Goal: Check status: Check status

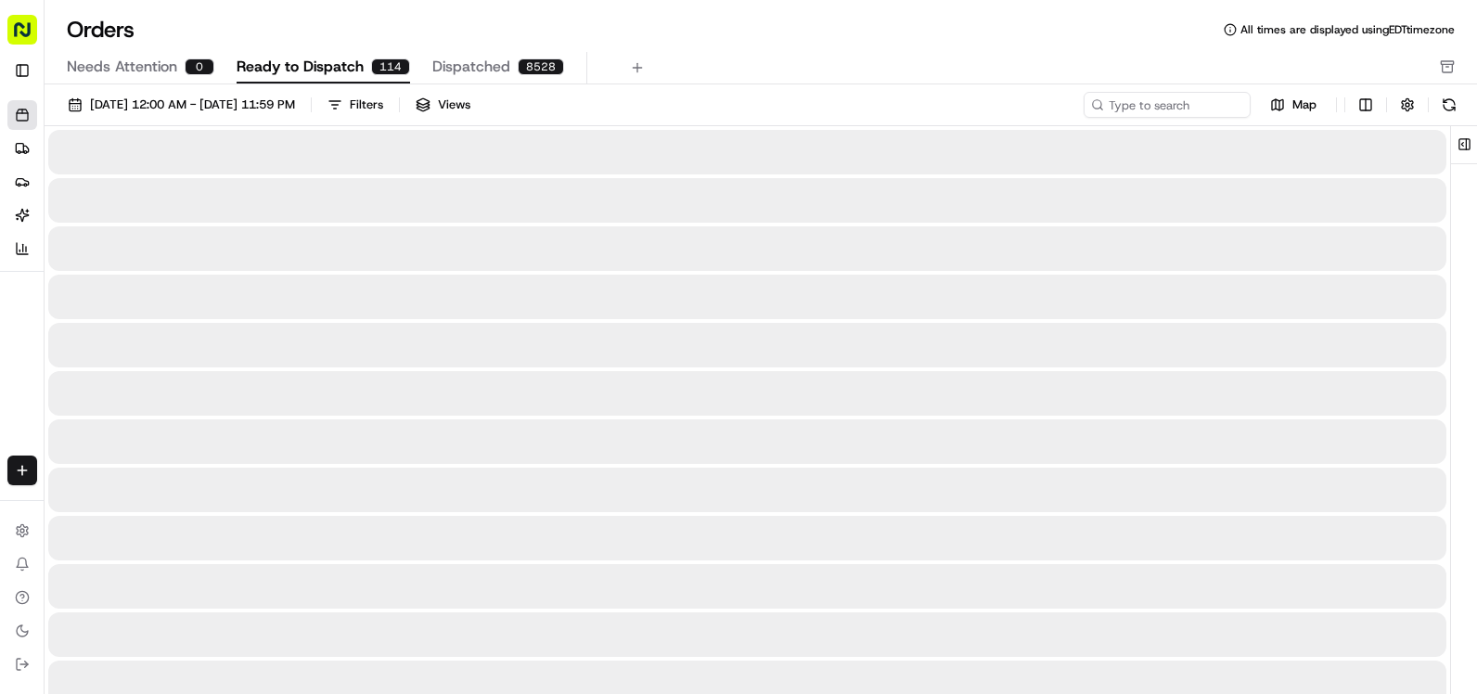
click at [290, 64] on span "Ready to Dispatch" at bounding box center [300, 67] width 127 height 22
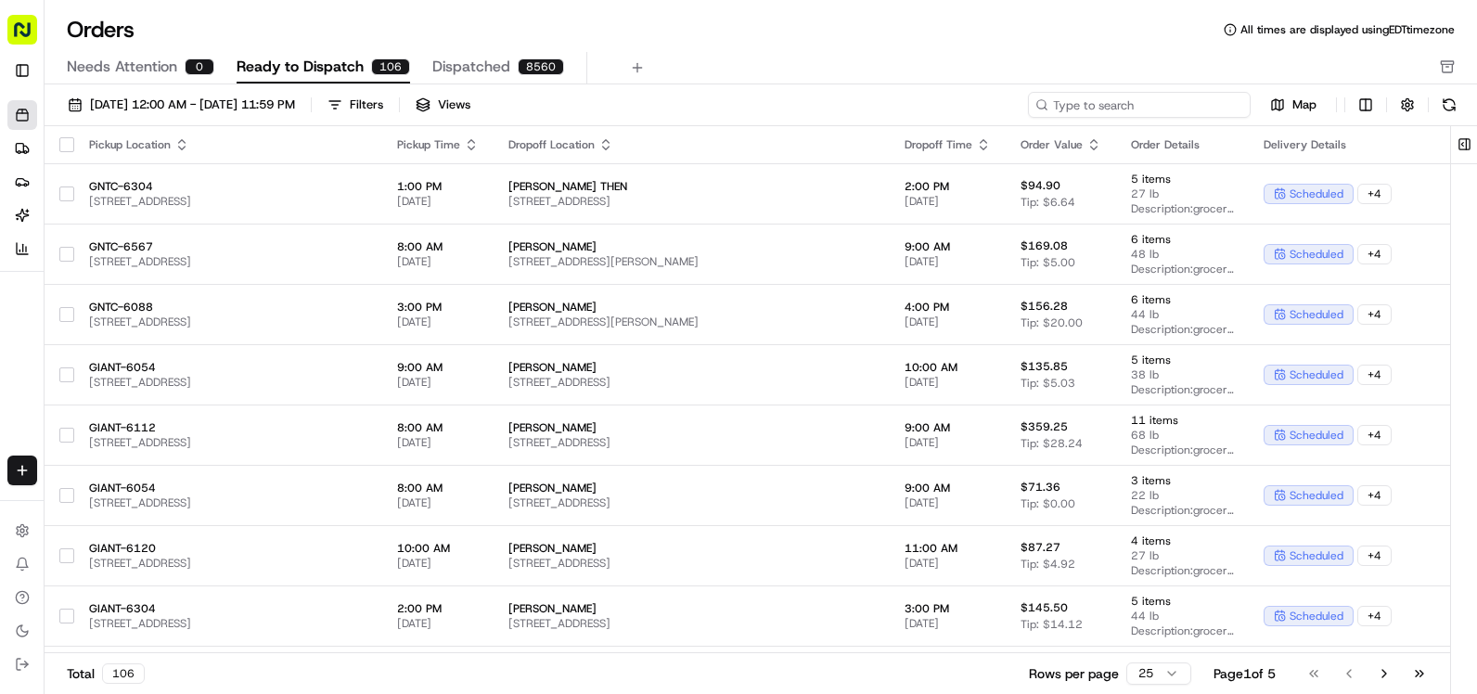
click at [1162, 105] on input at bounding box center [1139, 105] width 223 height 26
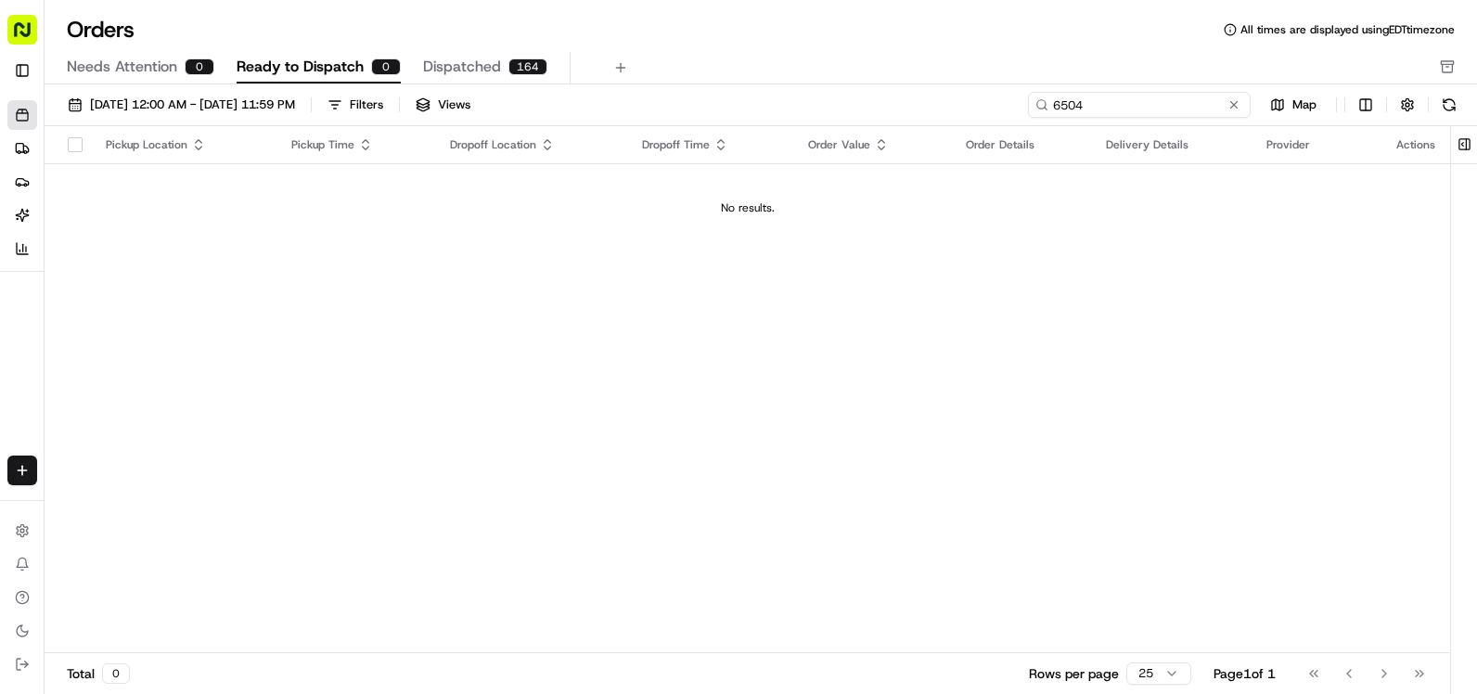
type input "6504"
click at [748, 208] on div "No results." at bounding box center [747, 207] width 1391 height 15
click at [1160, 96] on input "6504" at bounding box center [1139, 105] width 223 height 26
click at [1449, 106] on button at bounding box center [1449, 105] width 26 height 26
click at [1188, 100] on input "6504" at bounding box center [1139, 105] width 223 height 26
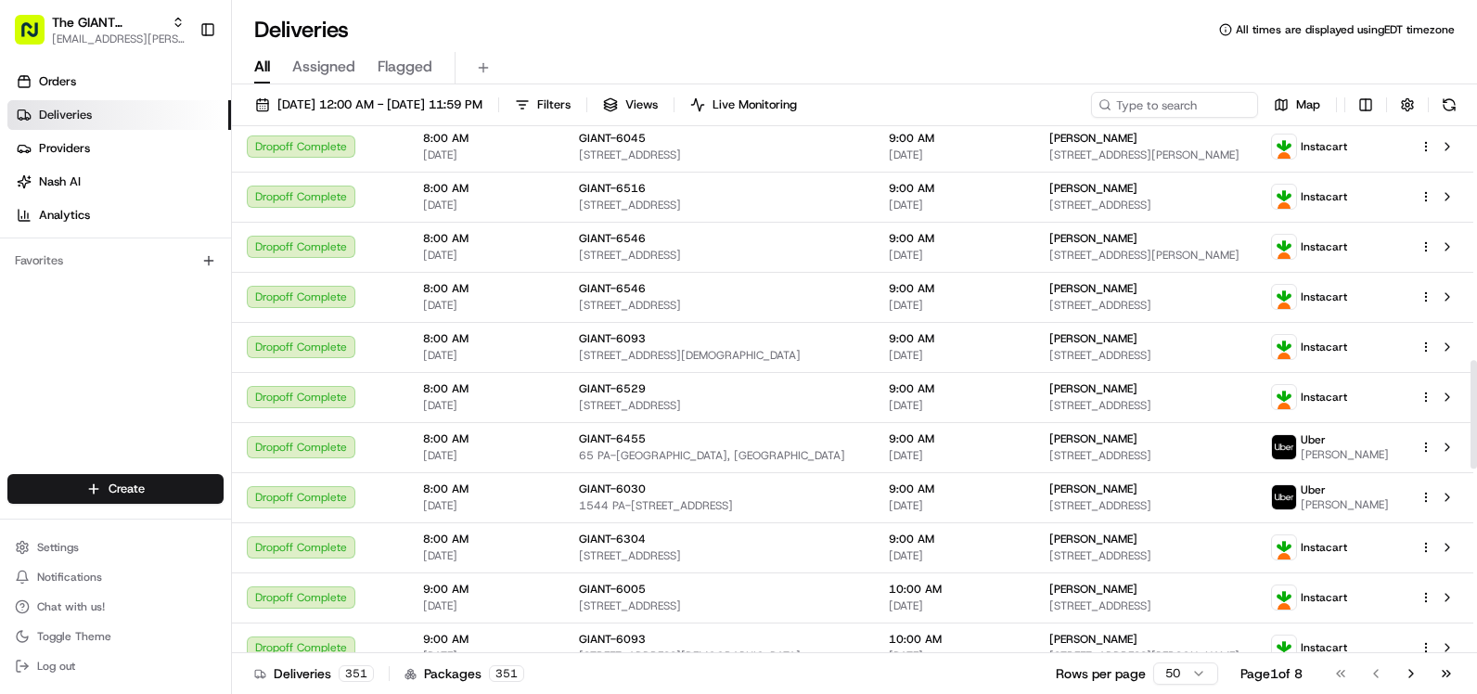
scroll to position [634, 0]
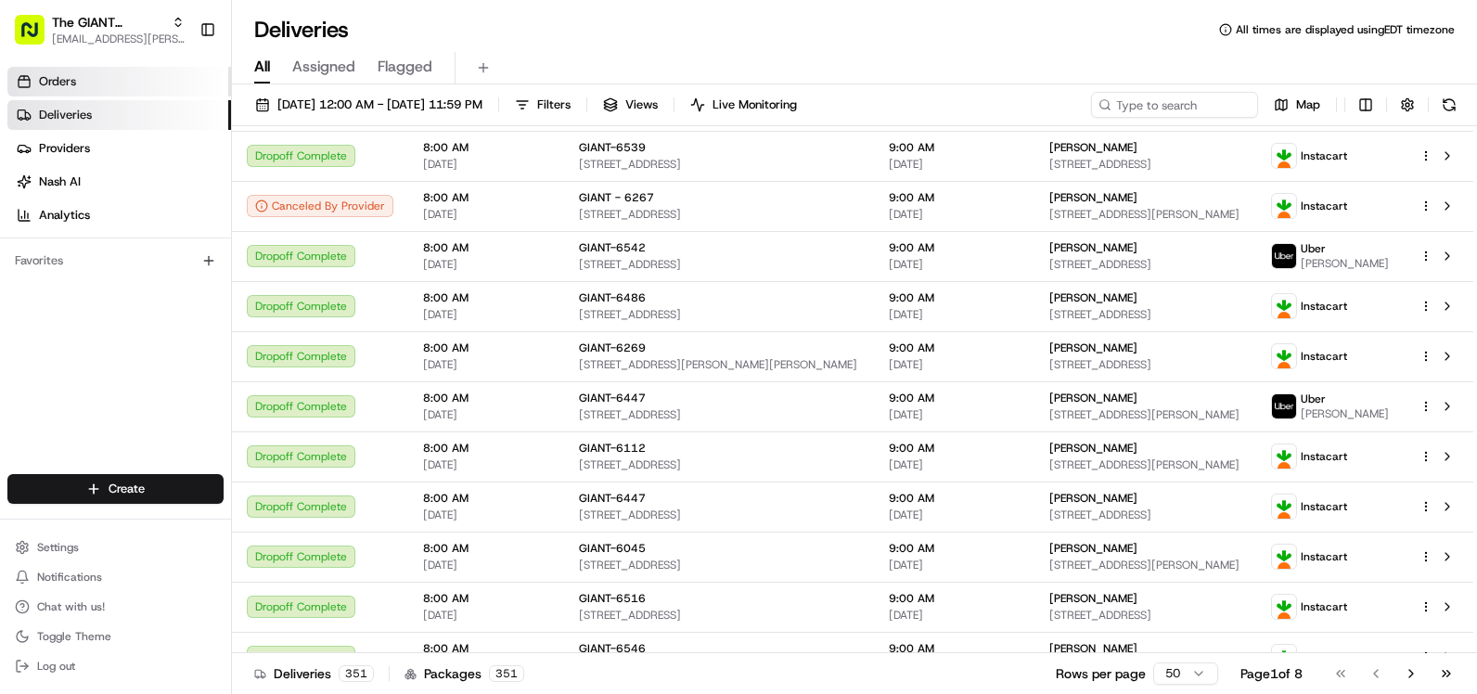
click at [55, 79] on span "Orders" at bounding box center [57, 81] width 37 height 17
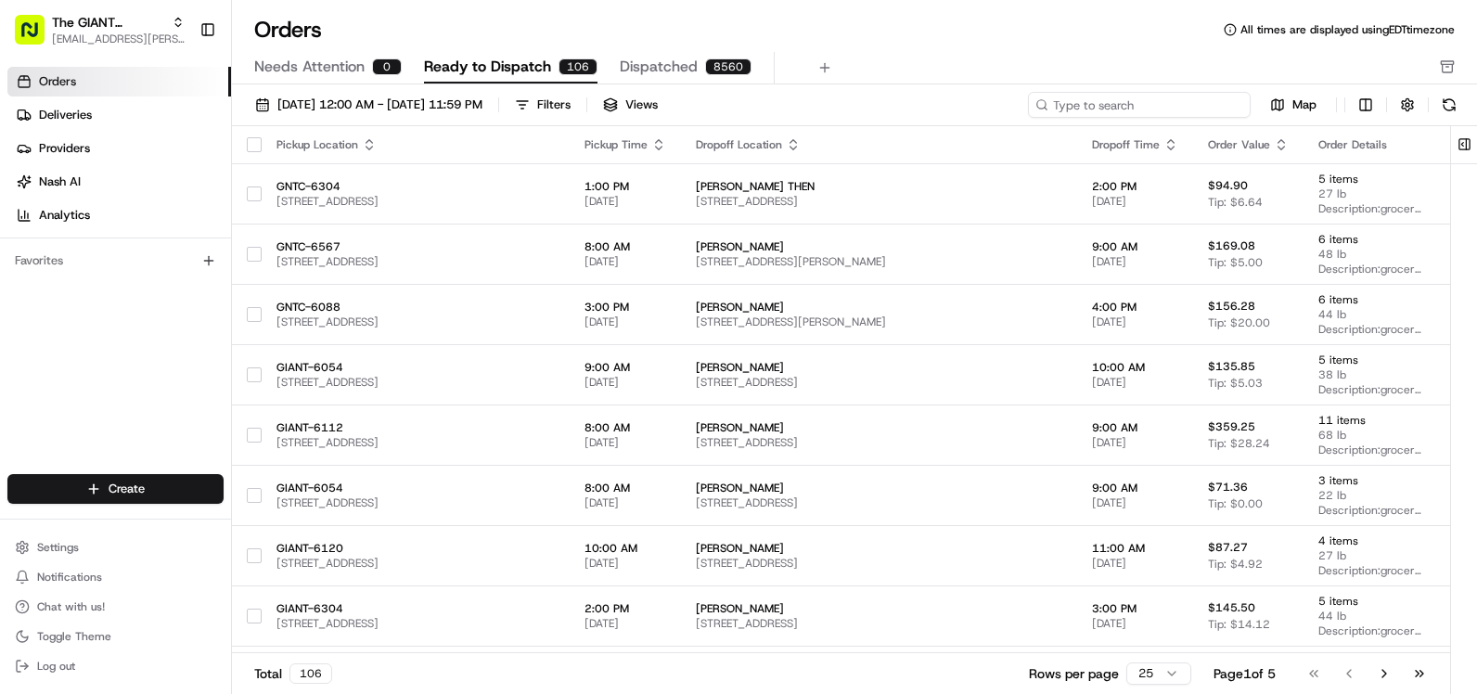
click at [1157, 101] on input at bounding box center [1139, 105] width 223 height 26
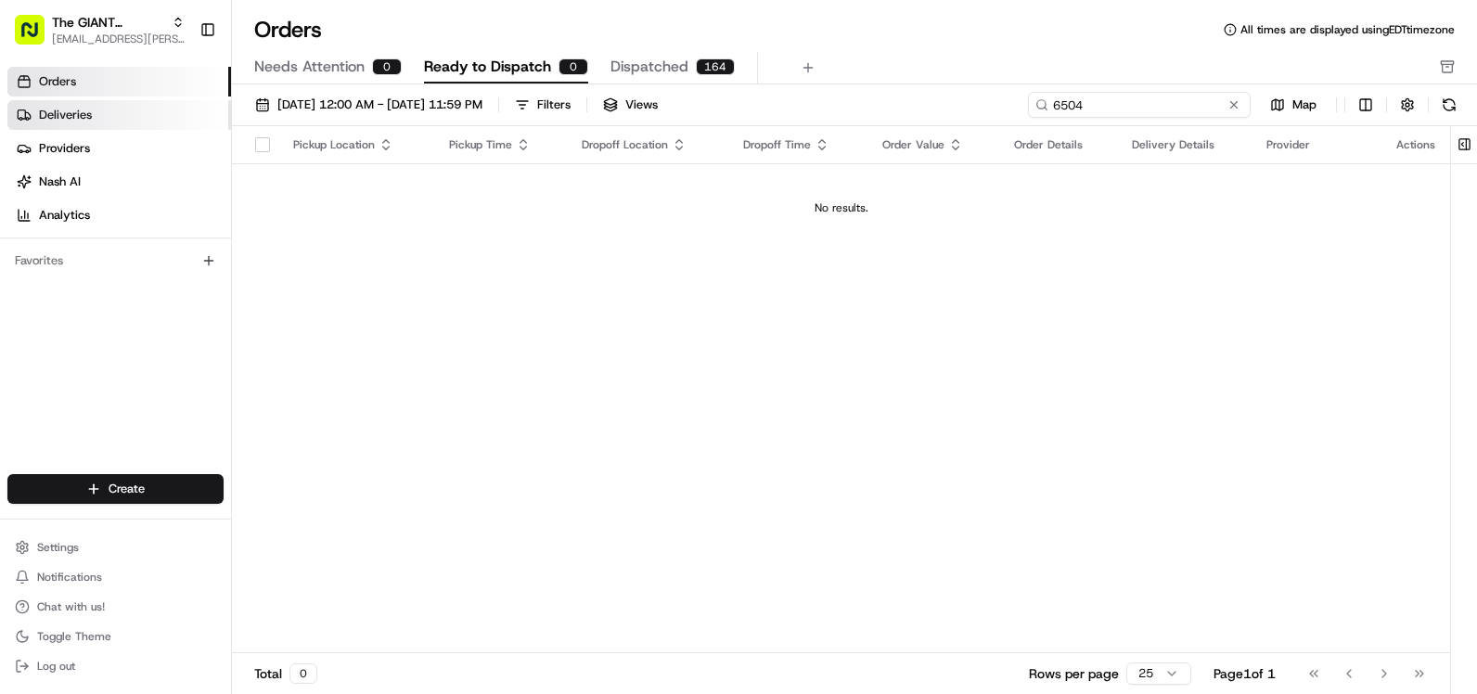
type input "6504"
click at [82, 118] on span "Deliveries" at bounding box center [65, 115] width 53 height 17
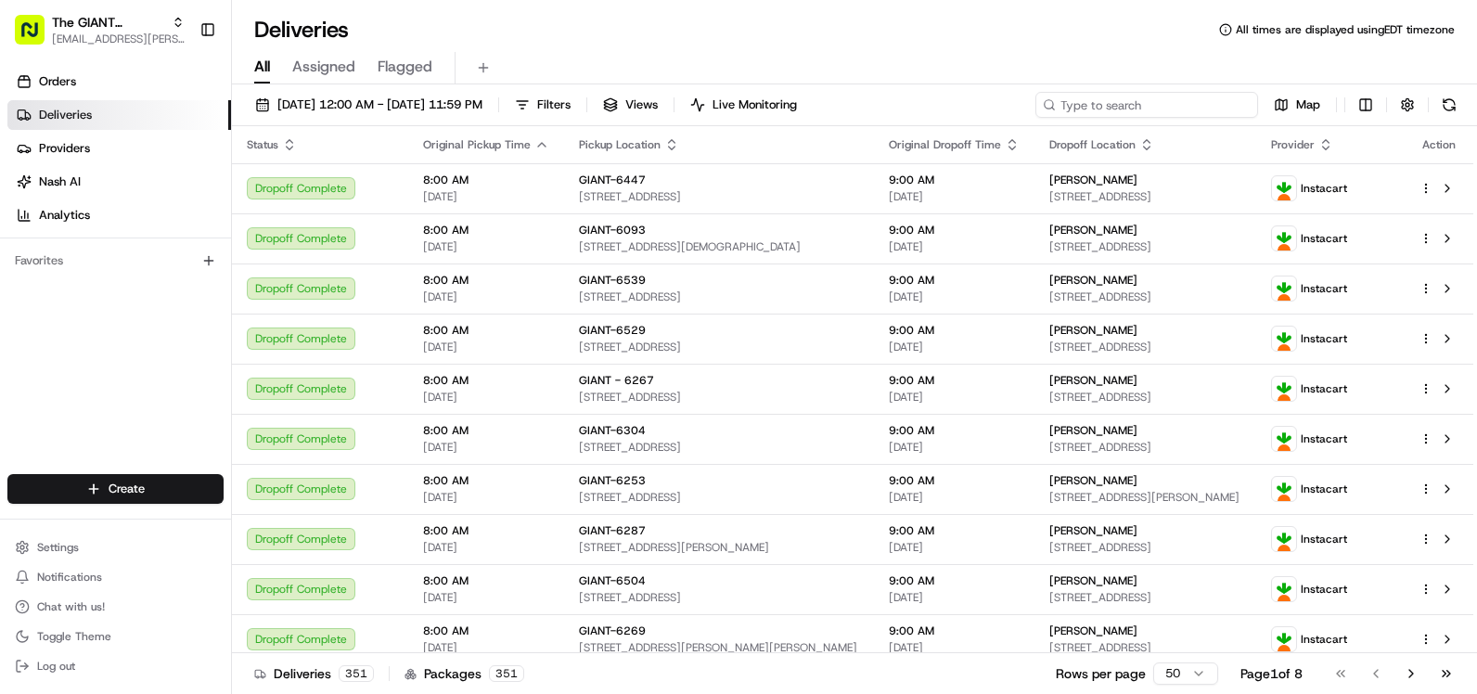
click at [1165, 96] on input at bounding box center [1146, 105] width 223 height 26
click at [1197, 109] on input at bounding box center [1146, 105] width 223 height 26
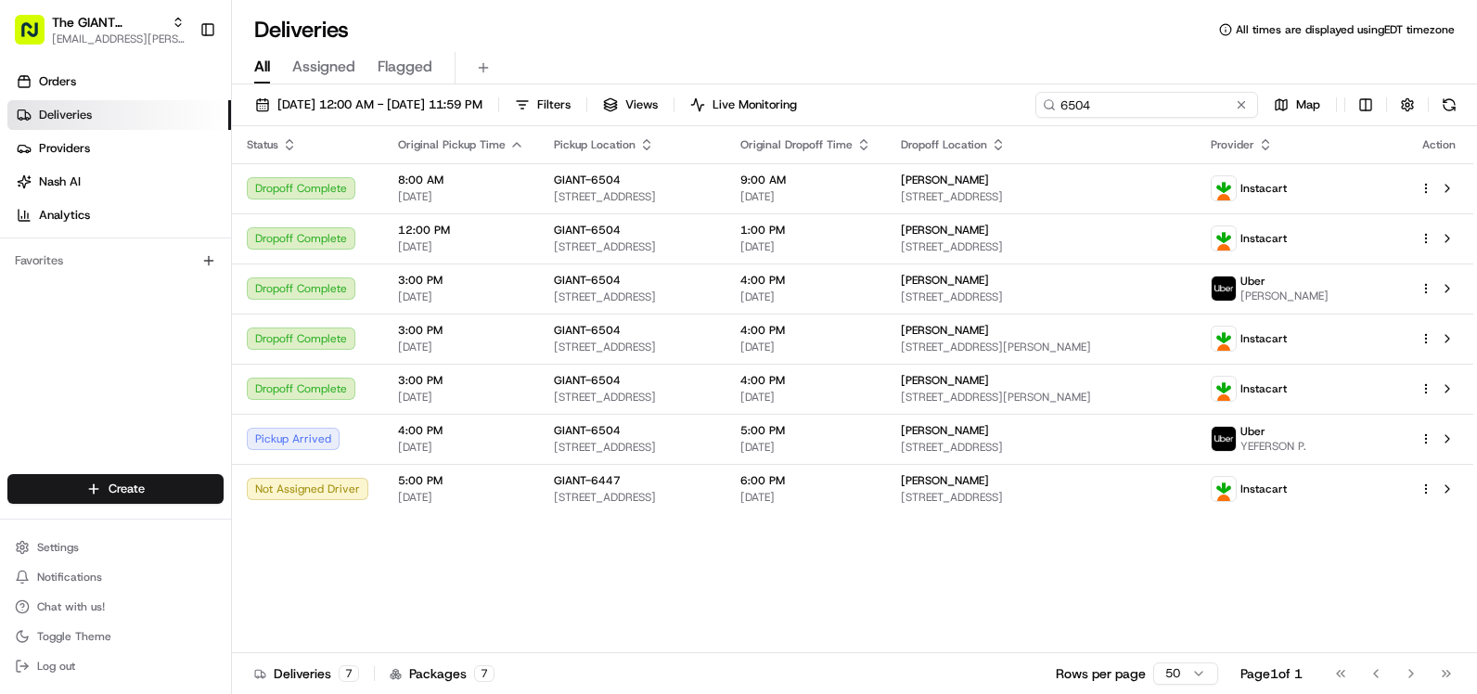
type input "6504"
